Goal: Transaction & Acquisition: Purchase product/service

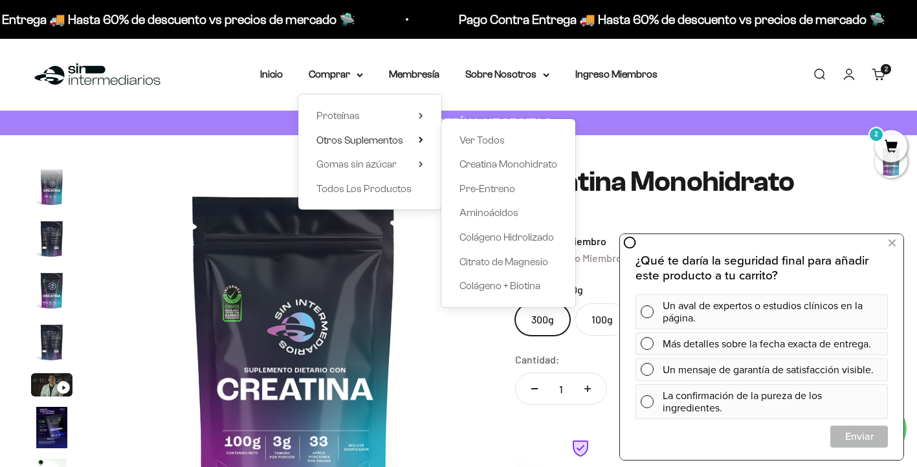
scroll to position [53, 0]
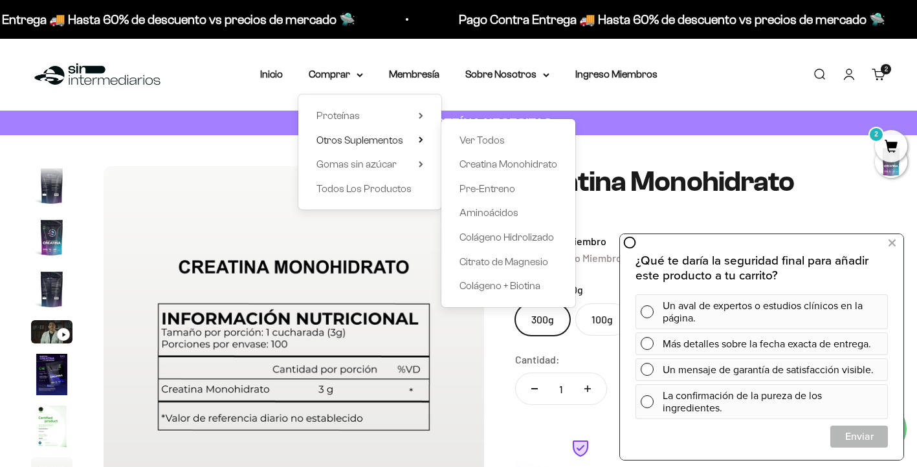
click at [139, 155] on div "Zoom Ir al artículo 1 Ir al artículo 2 Ir al artículo 3 Ir al artículo 4 Ir al …" at bounding box center [458, 402] width 917 height 534
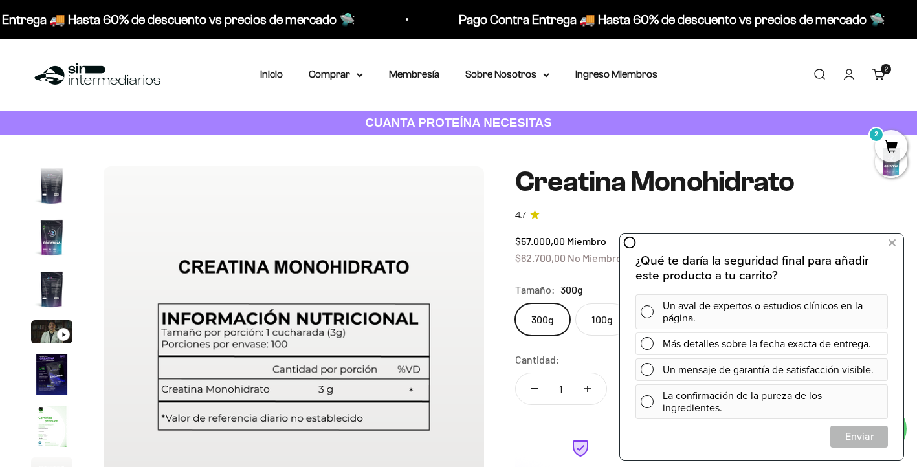
click at [650, 344] on span at bounding box center [647, 343] width 13 height 13
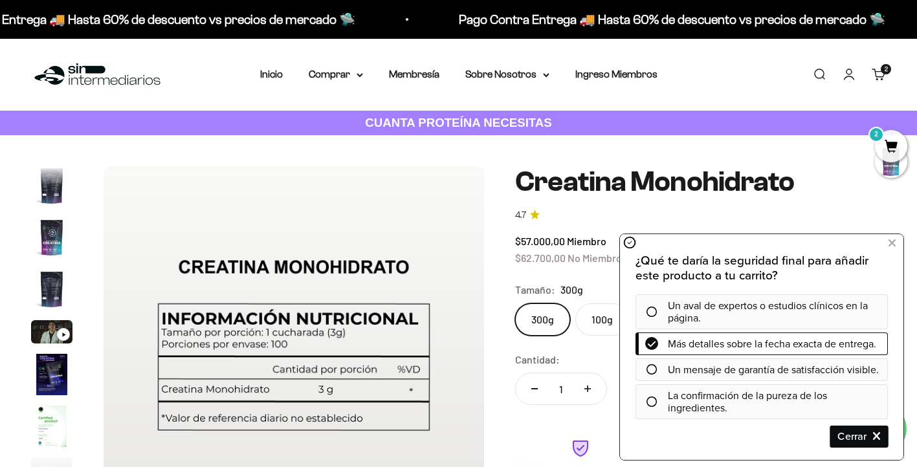
click at [866, 439] on span "Cerrar" at bounding box center [859, 436] width 56 height 23
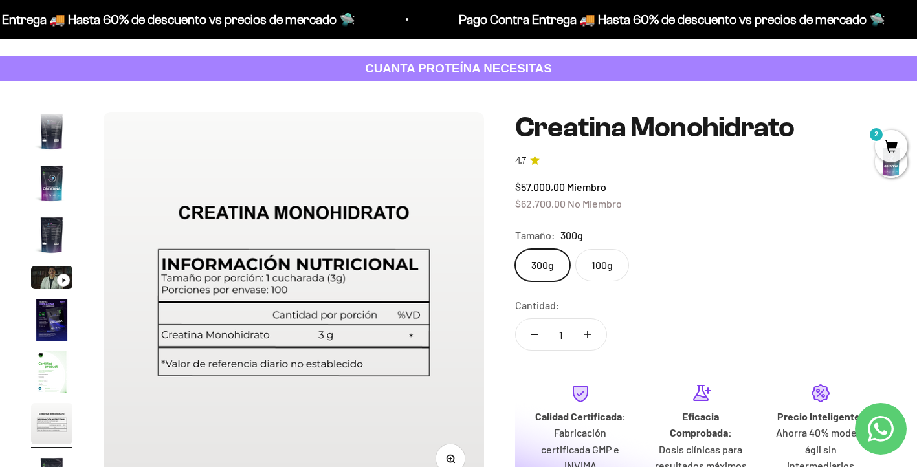
scroll to position [56, 0]
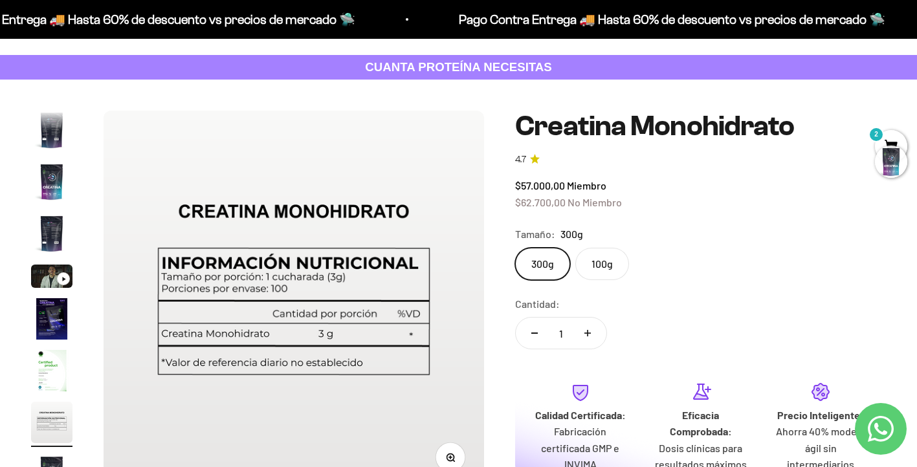
click at [895, 152] on div at bounding box center [891, 162] width 32 height 32
click at [896, 141] on span "2" at bounding box center [891, 146] width 32 height 32
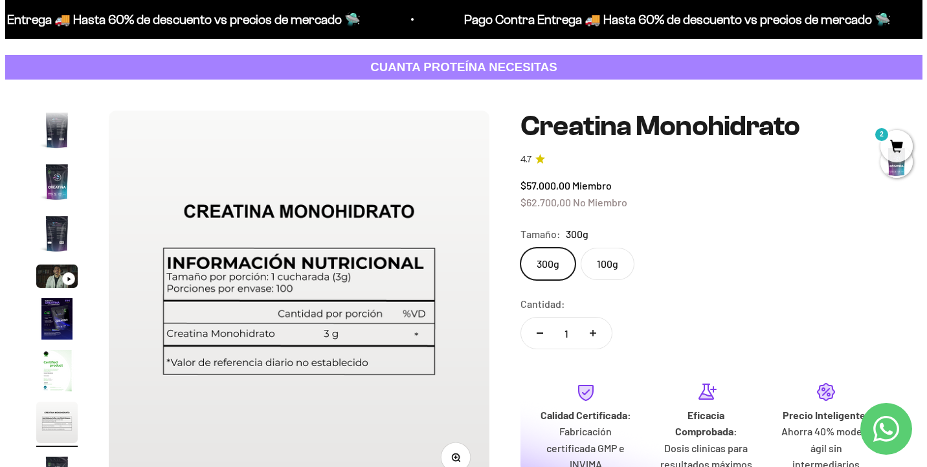
scroll to position [0, 2812]
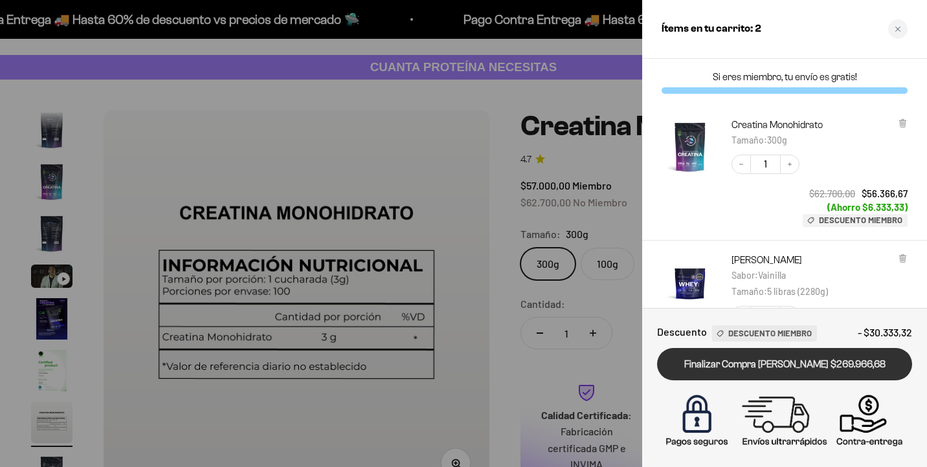
click at [809, 365] on link "Finalizar Compra [PERSON_NAME] $269.966,68" at bounding box center [784, 364] width 255 height 33
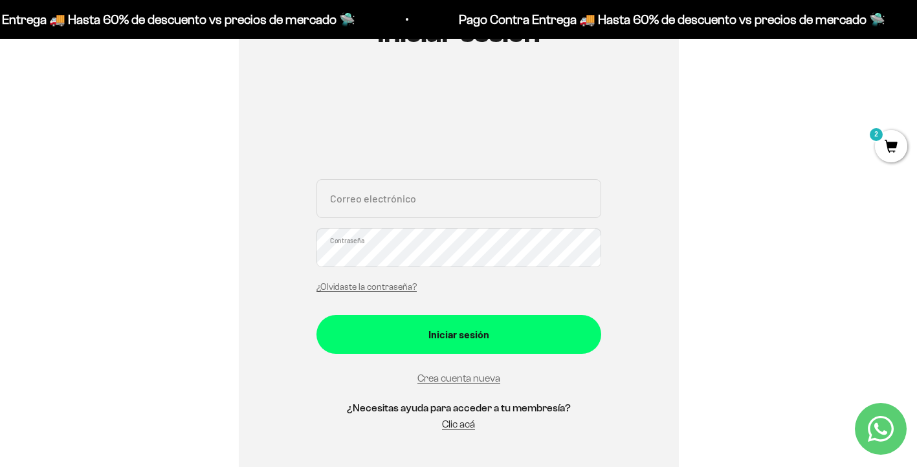
scroll to position [186, 0]
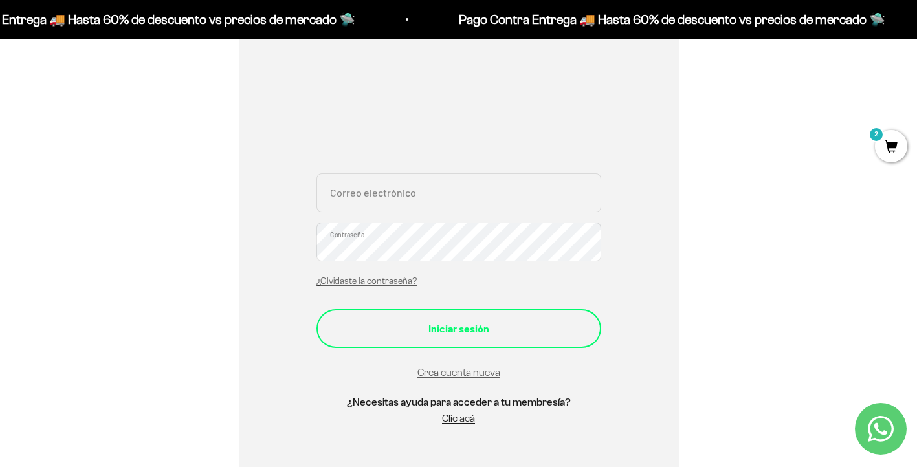
type input "jomanupuca@gmail.com"
click at [496, 330] on div "Iniciar sesión" at bounding box center [459, 329] width 233 height 17
